Goal: Task Accomplishment & Management: Manage account settings

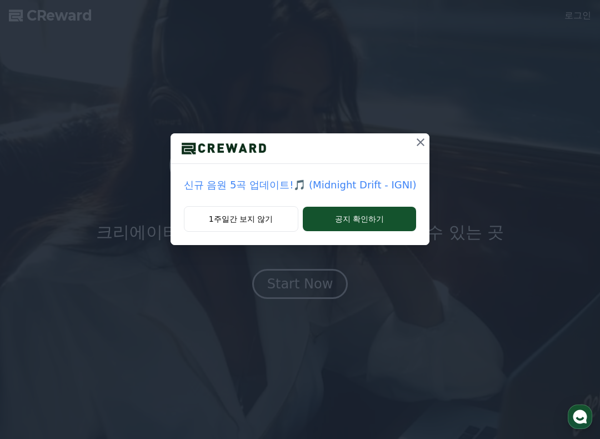
click at [274, 219] on button "1주일간 보지 않기" at bounding box center [241, 219] width 114 height 26
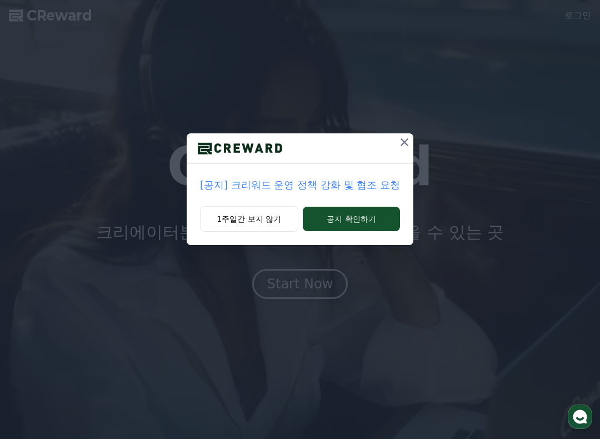
click at [271, 222] on button "1주일간 보지 않기" at bounding box center [249, 219] width 98 height 26
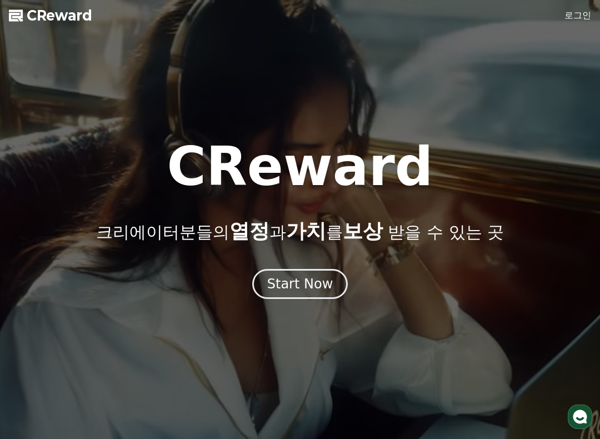
click at [579, 14] on link "로그인" at bounding box center [577, 15] width 27 height 13
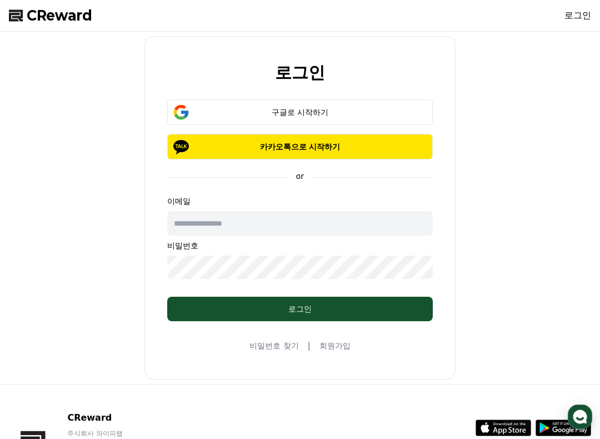
click at [364, 109] on div "구글로 시작하기" at bounding box center [299, 112] width 233 height 11
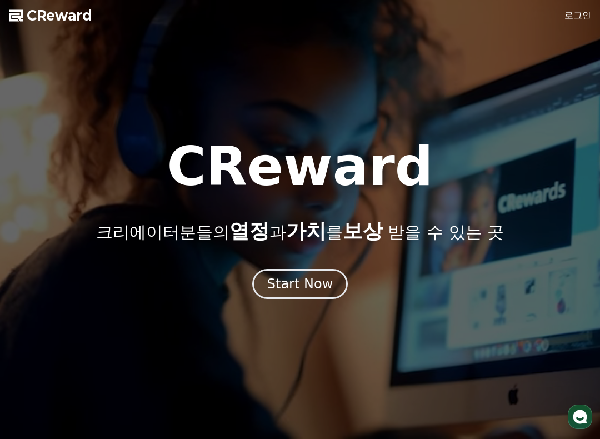
click at [589, 10] on link "로그인" at bounding box center [577, 15] width 27 height 13
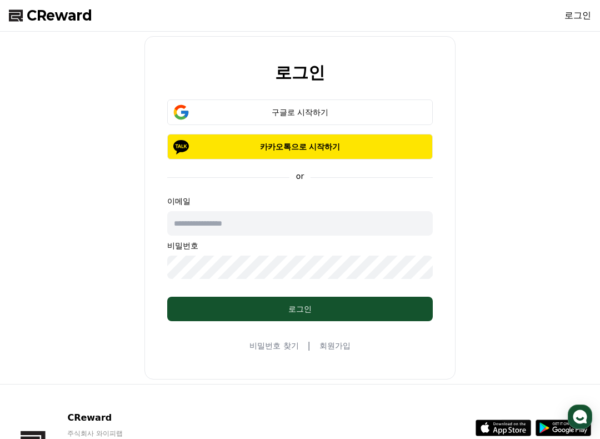
click at [579, 18] on link "로그인" at bounding box center [577, 15] width 27 height 13
click at [384, 109] on div "구글로 시작하기" at bounding box center [299, 112] width 233 height 11
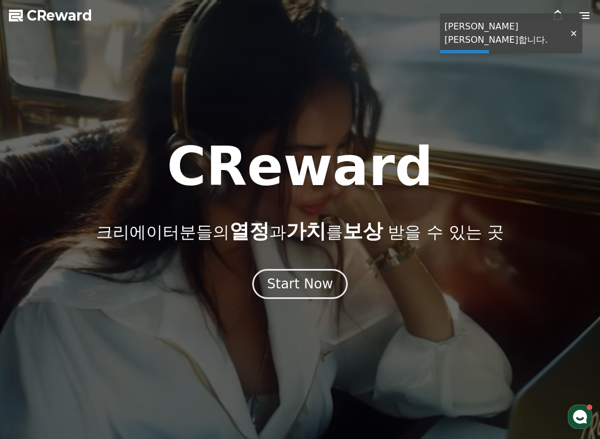
click at [308, 283] on div "Start Now" at bounding box center [300, 284] width 66 height 18
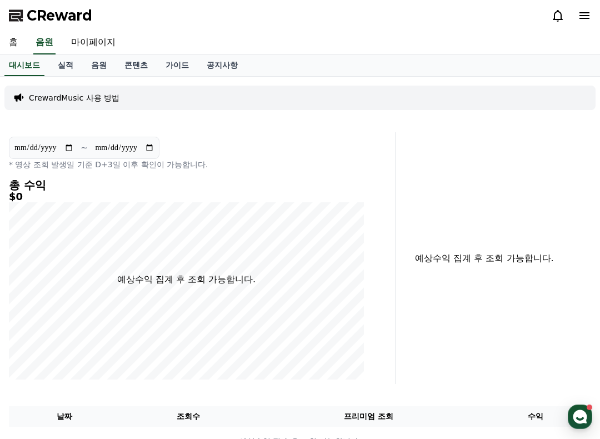
click at [21, 44] on link "홈" at bounding box center [13, 42] width 27 height 23
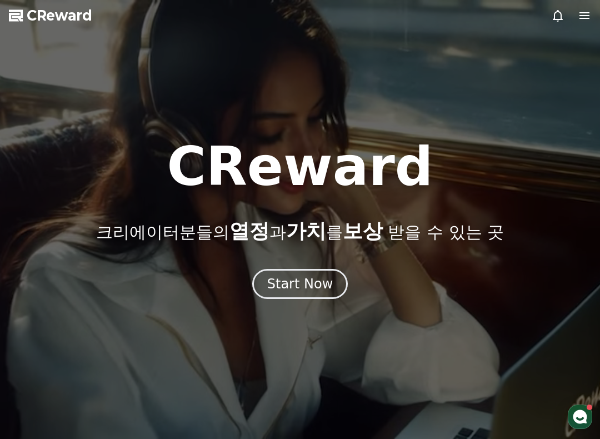
click at [323, 285] on div "Start Now" at bounding box center [300, 284] width 66 height 18
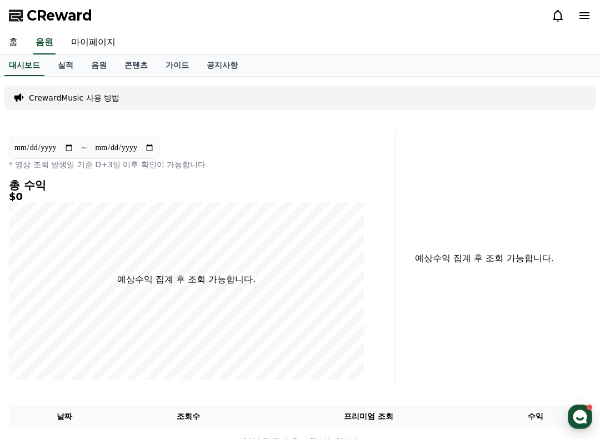
click at [95, 43] on link "마이페이지" at bounding box center [93, 42] width 62 height 23
select select "**********"
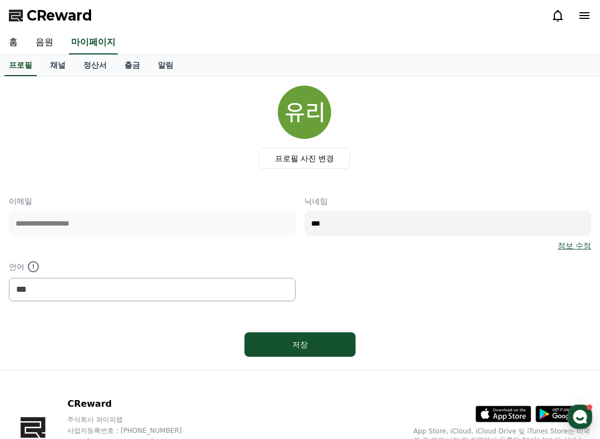
click at [354, 221] on input "***" at bounding box center [447, 223] width 287 height 24
type input "*"
type input "*****"
click at [580, 243] on link "정보 수정" at bounding box center [574, 245] width 33 height 11
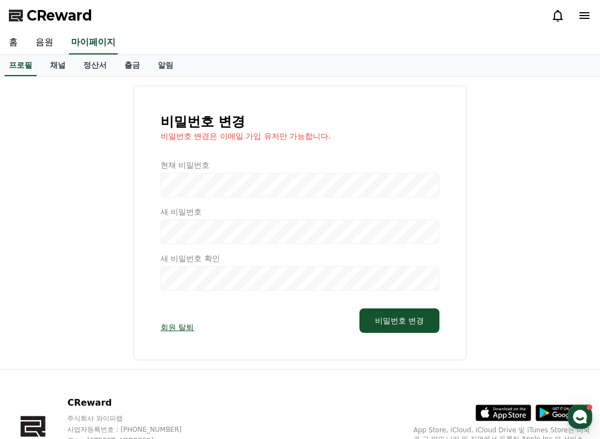
click at [379, 193] on div at bounding box center [299, 224] width 279 height 131
click at [350, 191] on div at bounding box center [299, 224] width 279 height 131
click at [317, 239] on div at bounding box center [299, 224] width 279 height 131
click at [288, 235] on div at bounding box center [299, 224] width 279 height 131
click at [394, 327] on button "비밀번호 변경" at bounding box center [399, 320] width 80 height 24
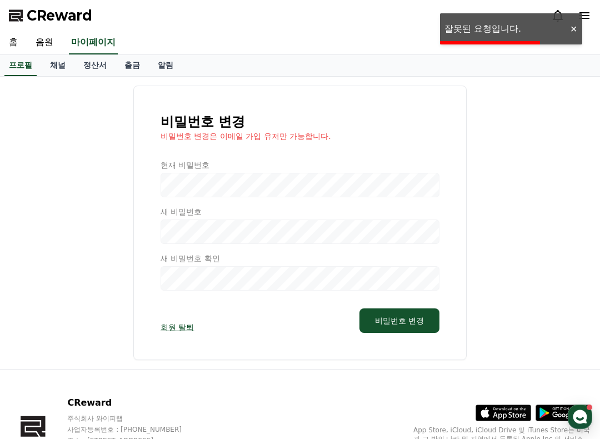
click at [57, 67] on link "채널" at bounding box center [57, 65] width 33 height 21
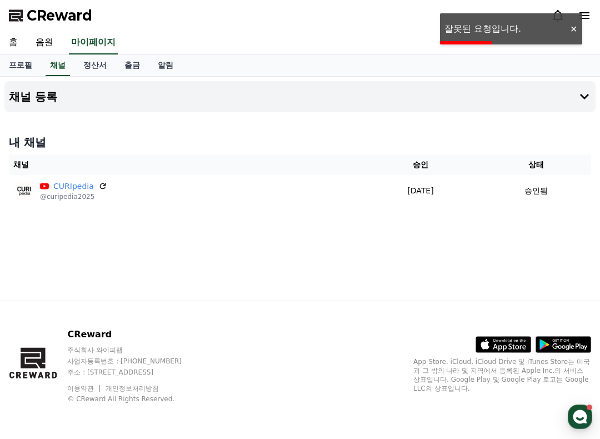
click at [18, 74] on link "프로필" at bounding box center [20, 65] width 41 height 21
select select "**********"
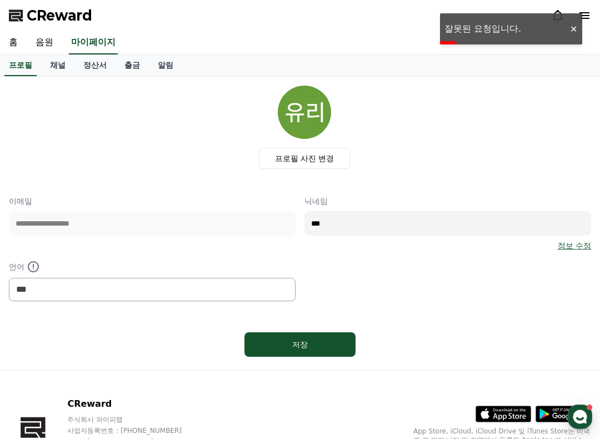
click at [353, 219] on input "***" at bounding box center [447, 223] width 287 height 24
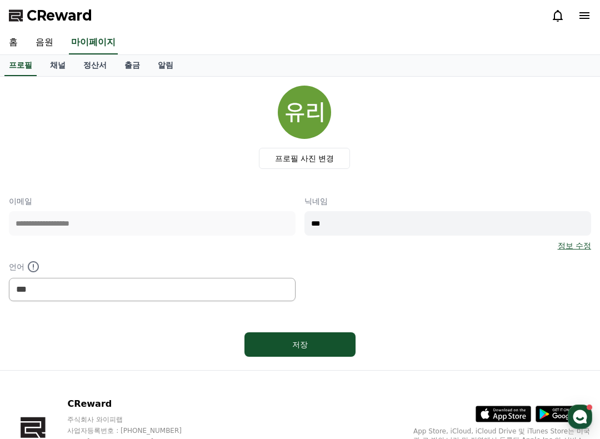
click at [478, 334] on div "저장" at bounding box center [300, 344] width 582 height 33
click at [49, 62] on link "채널" at bounding box center [57, 65] width 33 height 21
